Goal: Check status: Check status

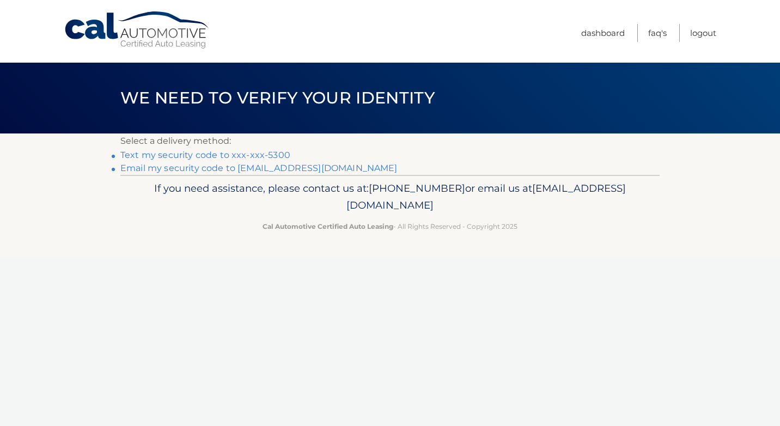
click at [180, 153] on link "Text my security code to xxx-xxx-5300" at bounding box center [205, 155] width 170 height 10
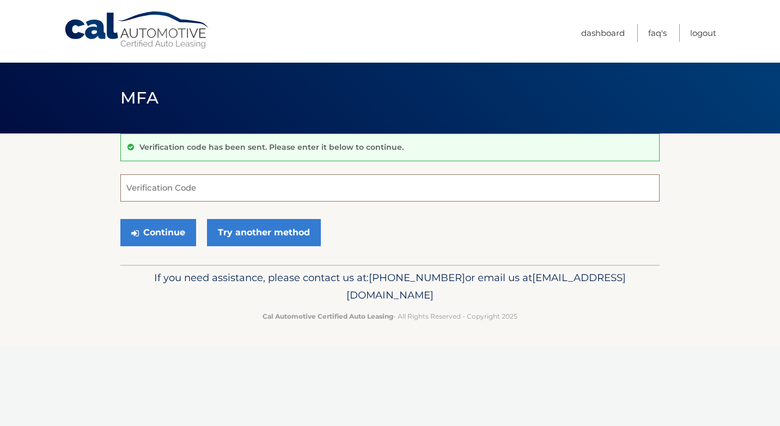
click at [223, 191] on input "Verification Code" at bounding box center [390, 187] width 540 height 27
type input "325023"
click at [166, 233] on button "Continue" at bounding box center [158, 232] width 76 height 27
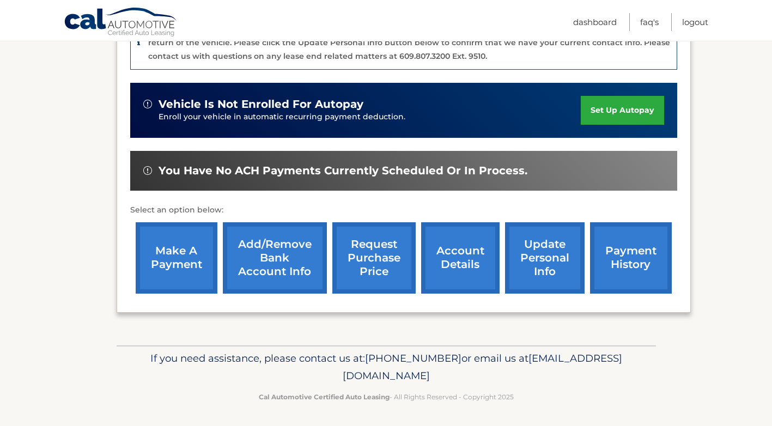
scroll to position [317, 0]
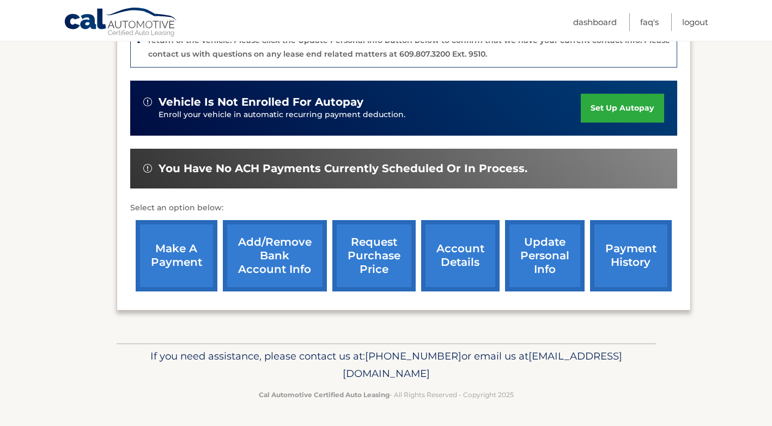
click at [371, 273] on link "request purchase price" at bounding box center [373, 255] width 83 height 71
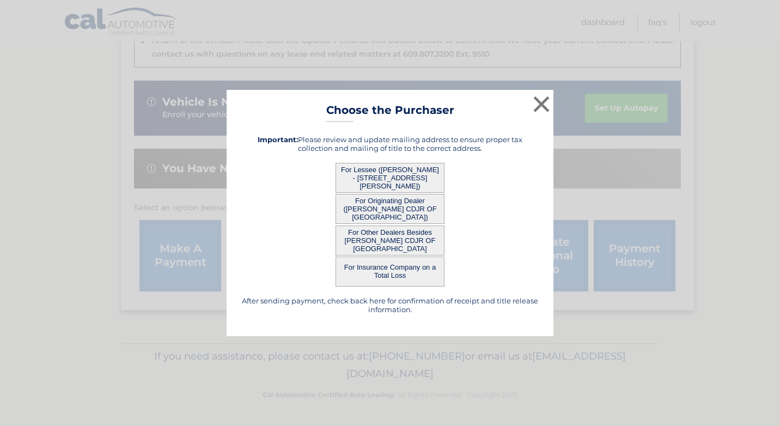
click at [406, 177] on button "For Lessee ([PERSON_NAME] - [STREET_ADDRESS][PERSON_NAME])" at bounding box center [390, 178] width 109 height 30
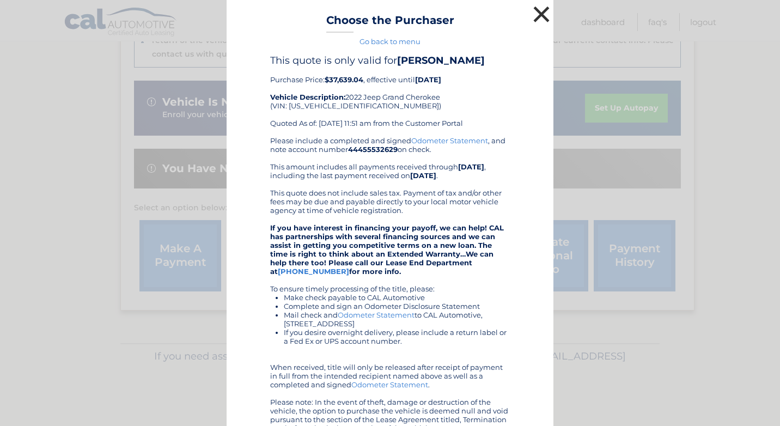
click at [539, 14] on button "×" at bounding box center [542, 14] width 22 height 22
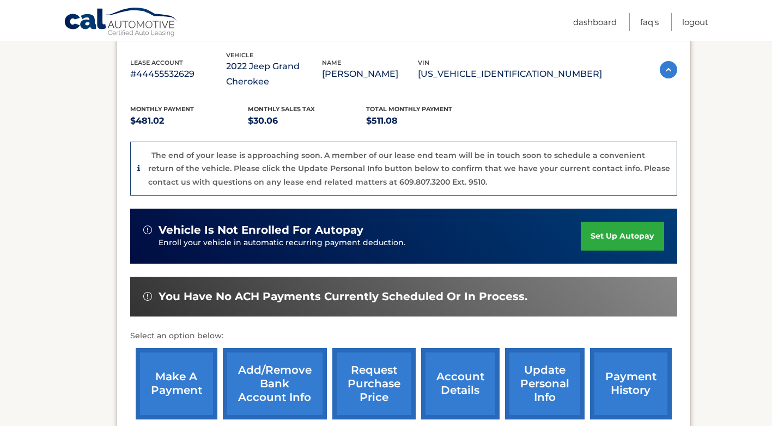
scroll to position [99, 0]
